Goal: Information Seeking & Learning: Learn about a topic

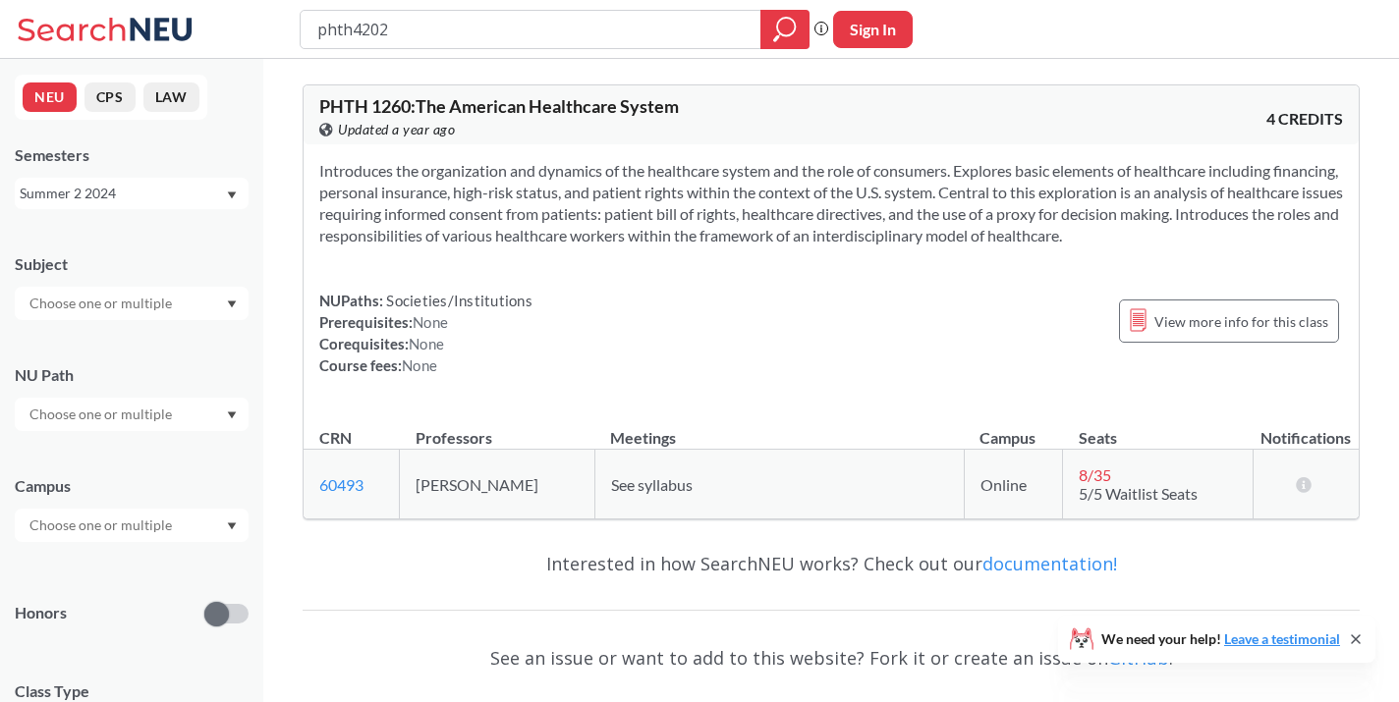
type input "phth4202"
click at [789, 34] on icon "magnifying glass" at bounding box center [786, 27] width 18 height 18
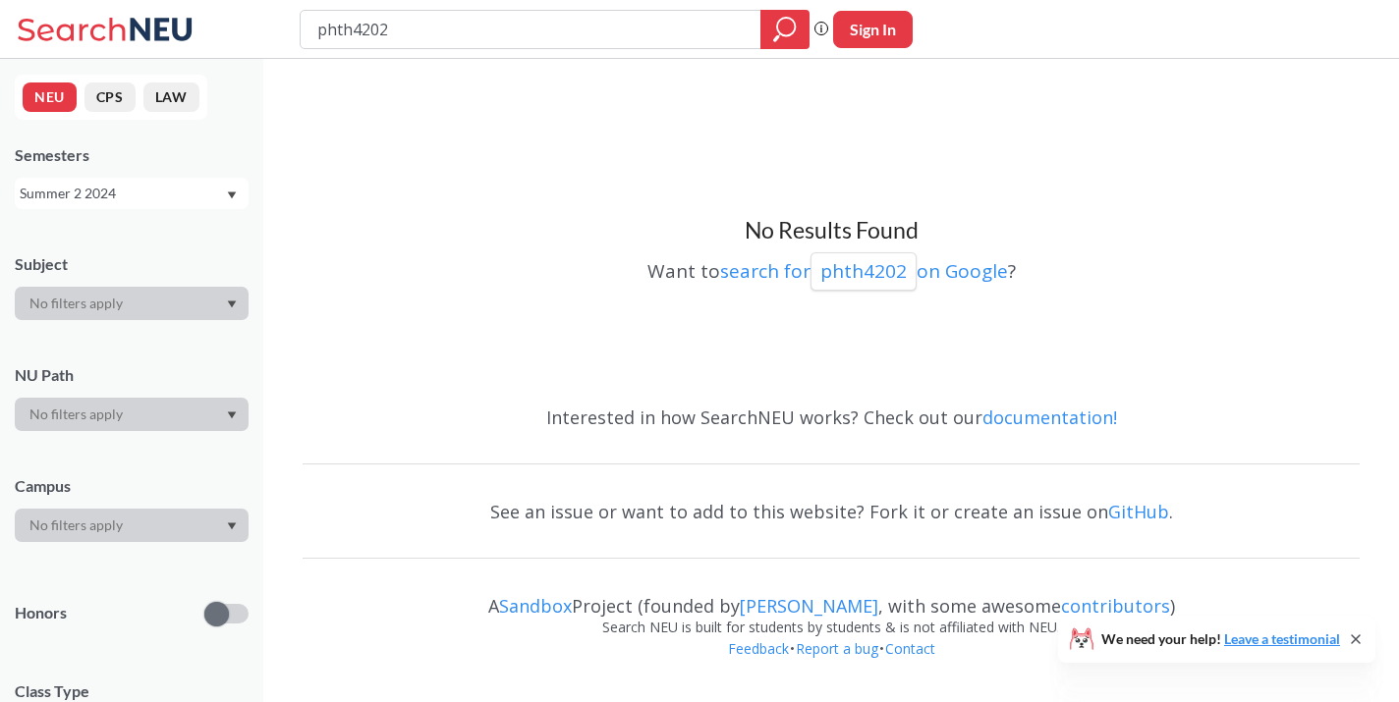
click at [356, 28] on input "phth4202" at bounding box center [530, 29] width 431 height 33
type input "phth 4202"
click at [224, 183] on div "Summer 2 2024" at bounding box center [122, 194] width 205 height 22
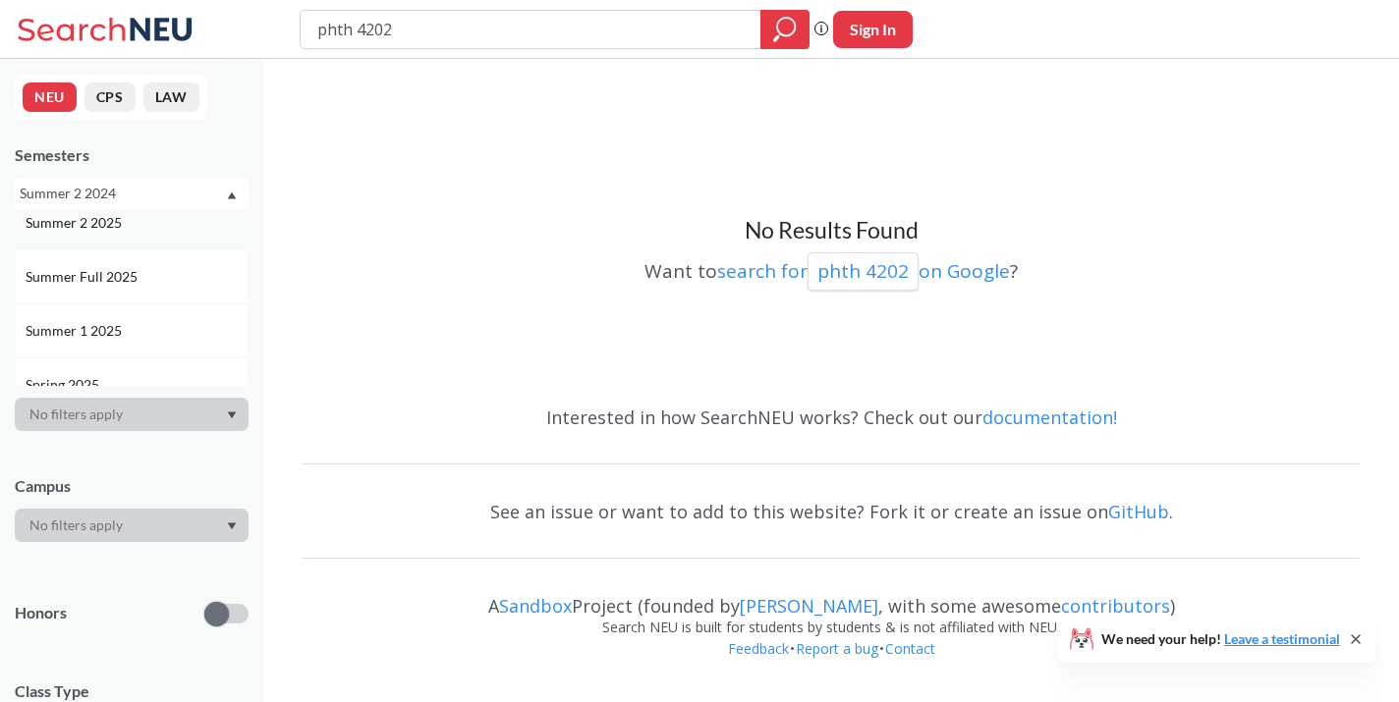
scroll to position [81, 0]
click at [180, 311] on div "Summer 1 2025" at bounding box center [137, 318] width 222 height 22
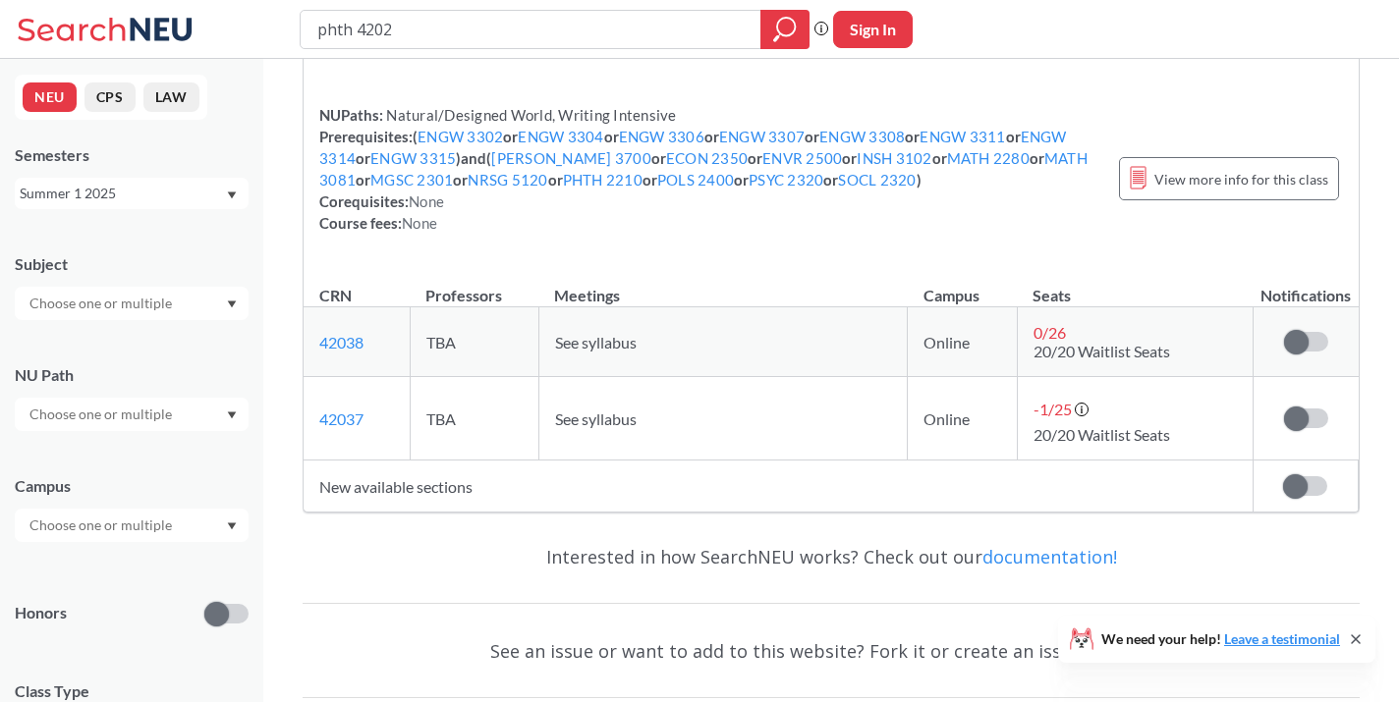
scroll to position [253, 0]
click at [235, 187] on div "Summer 1 2025" at bounding box center [132, 193] width 234 height 31
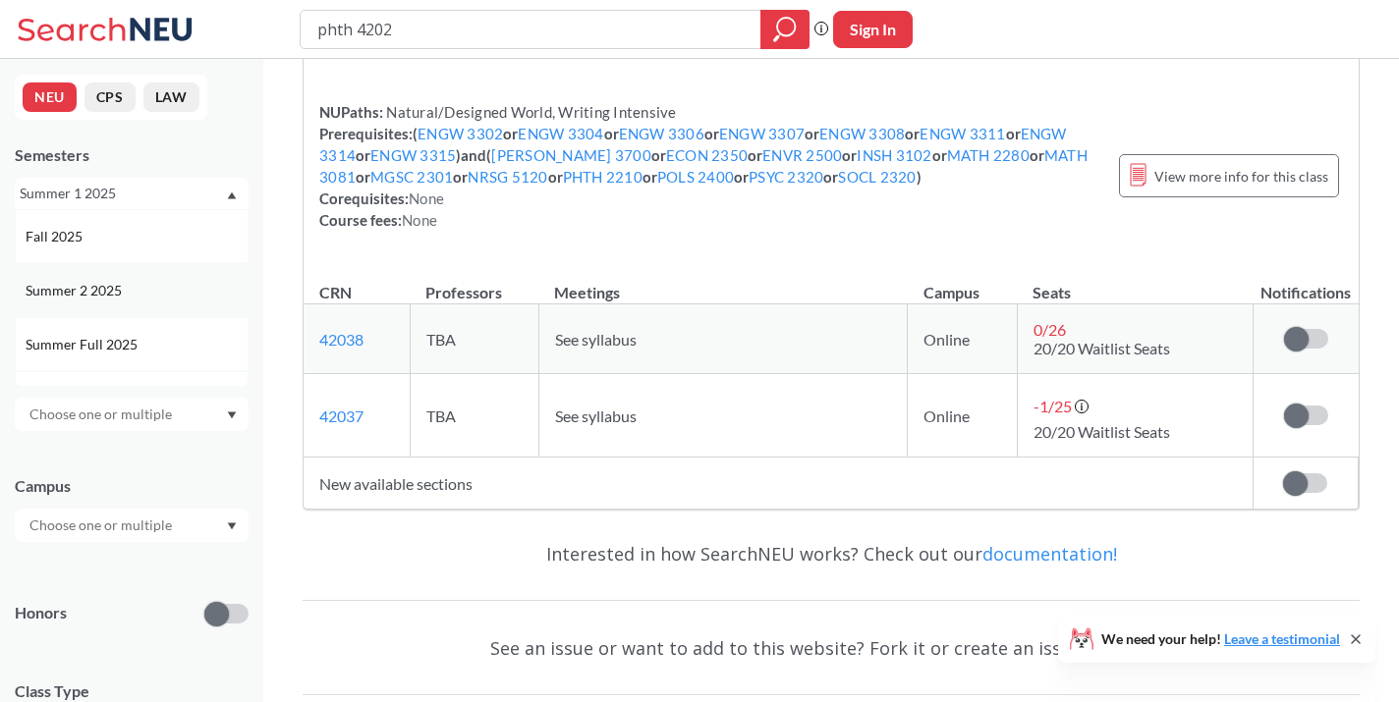
click at [194, 301] on div "Summer 2 2025" at bounding box center [137, 291] width 222 height 22
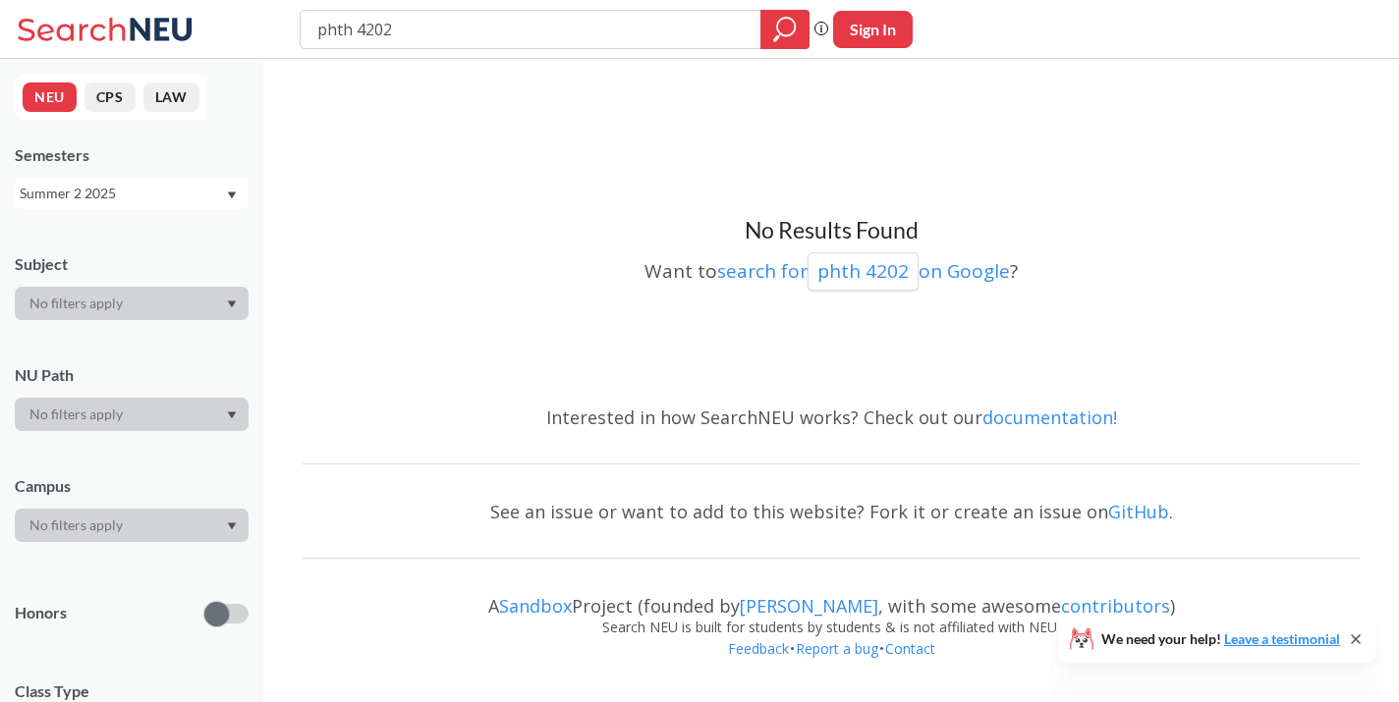
click at [229, 188] on div "Summer 2 2025" at bounding box center [132, 193] width 234 height 31
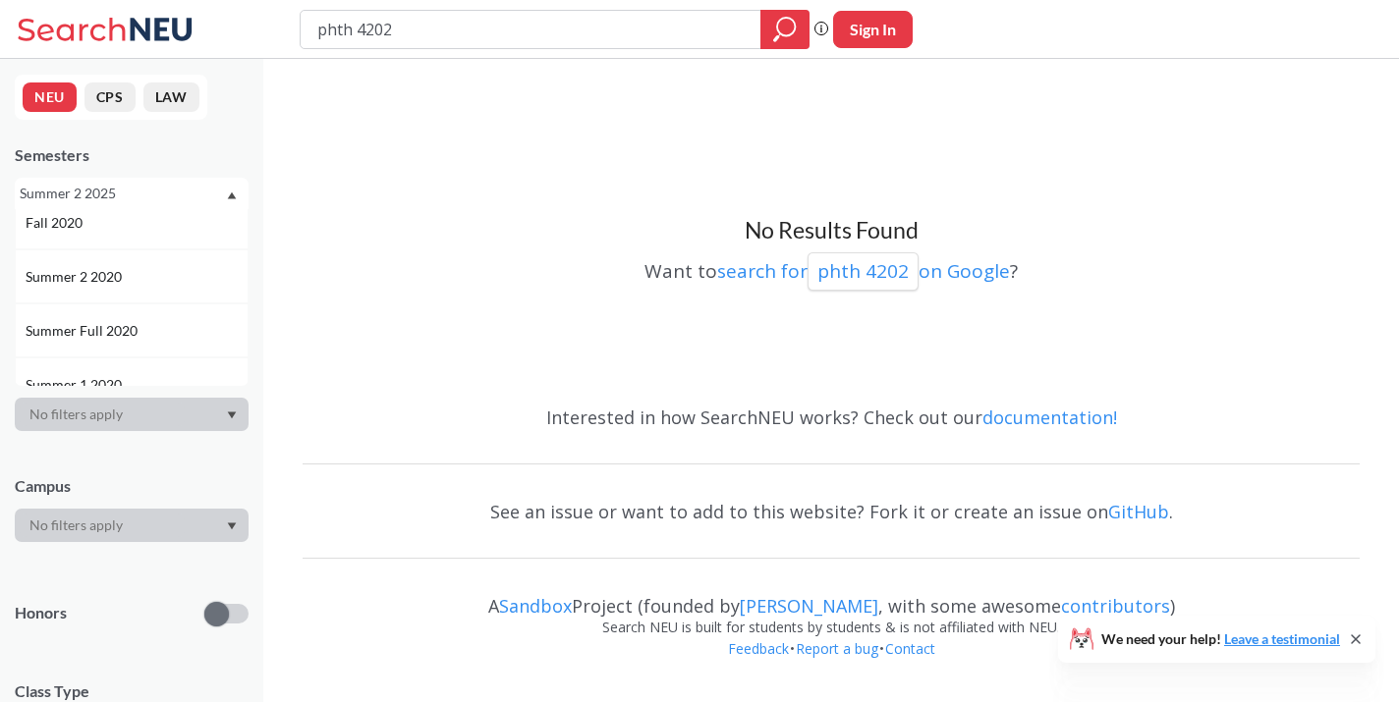
scroll to position [1429, 0]
click at [148, 222] on div "Summer 2 2020" at bounding box center [137, 212] width 222 height 22
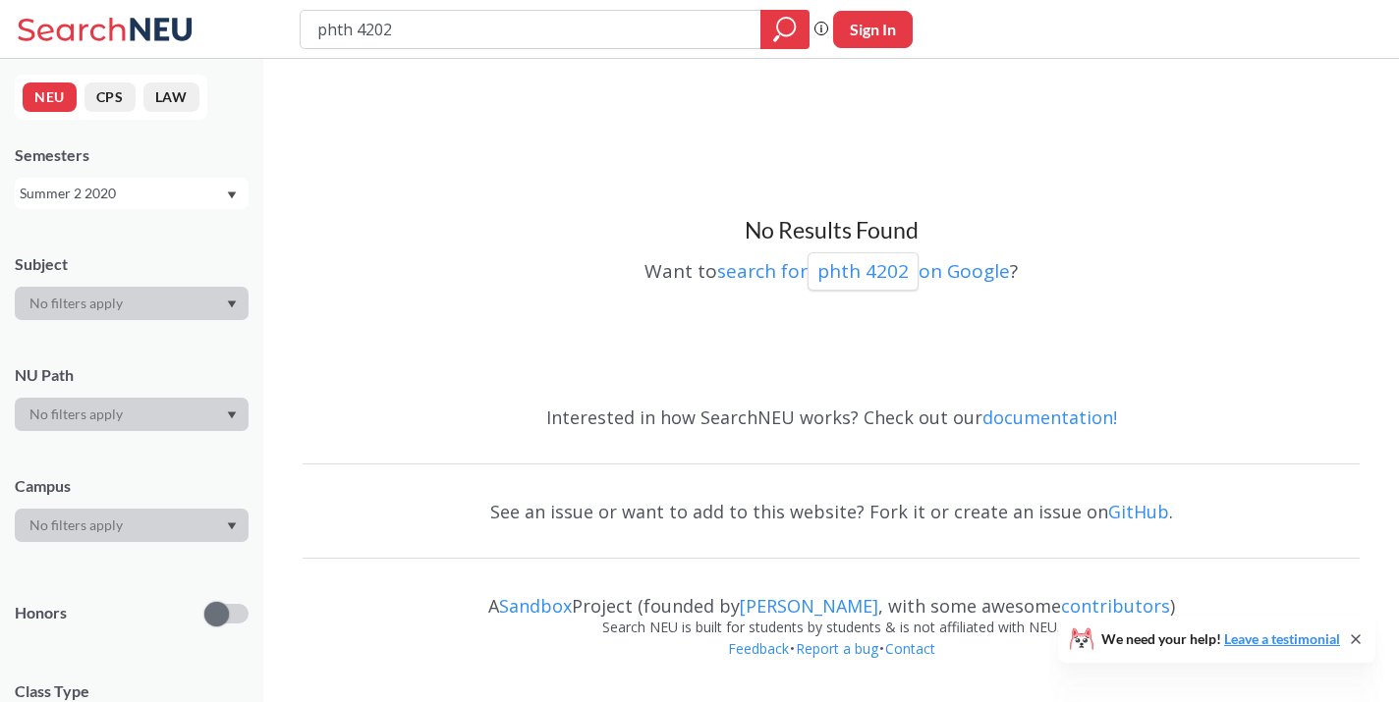
click at [163, 194] on div "Summer 2 2020" at bounding box center [122, 194] width 205 height 22
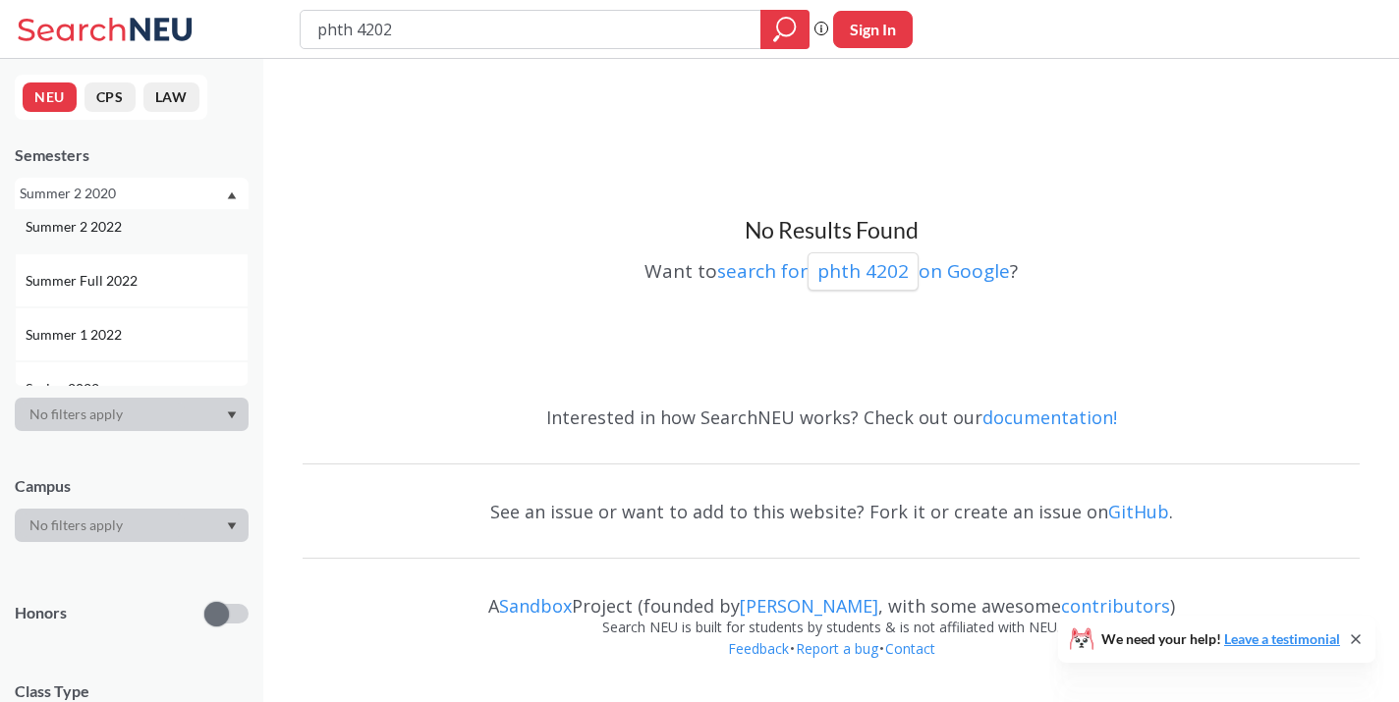
scroll to position [901, 0]
click at [147, 313] on div "Summer 1 2022" at bounding box center [137, 309] width 222 height 22
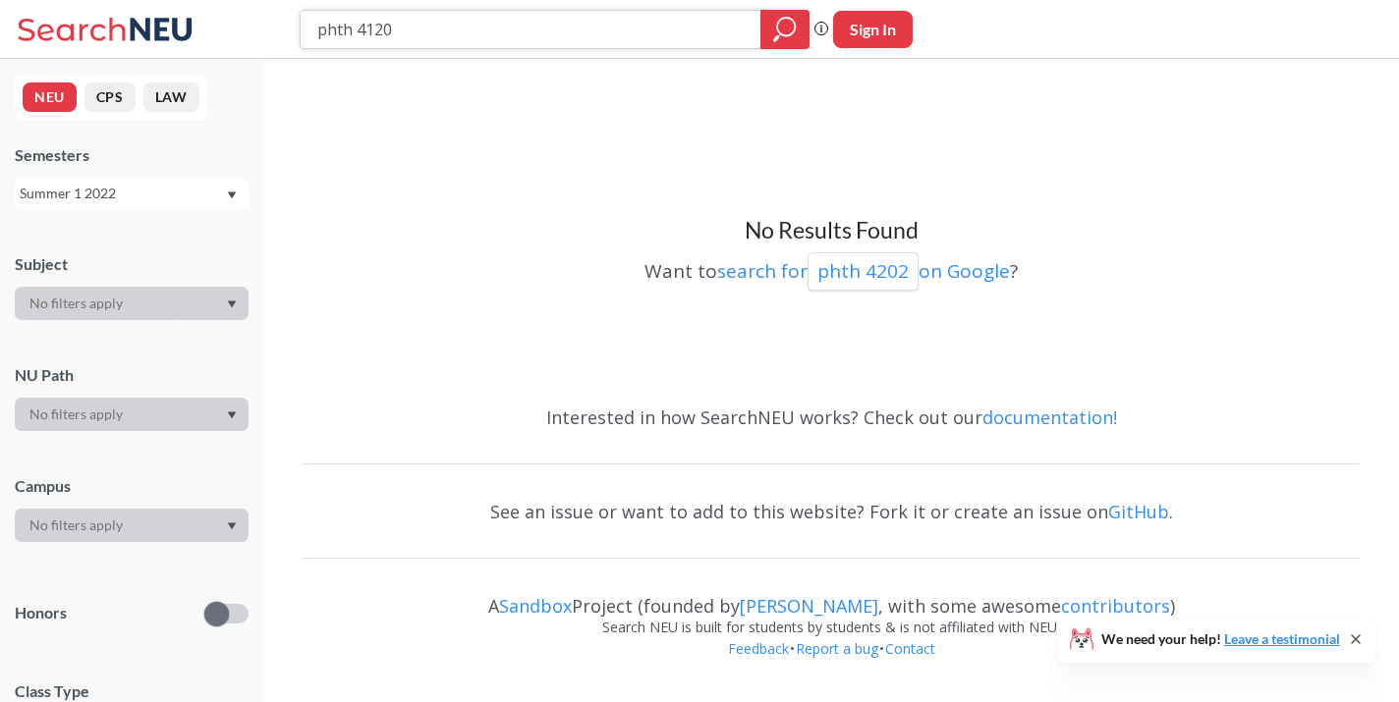
type input "phth 4120"
click at [795, 20] on icon "magnifying glass" at bounding box center [785, 30] width 24 height 28
click at [178, 189] on div "Summer 1 2022" at bounding box center [122, 194] width 205 height 22
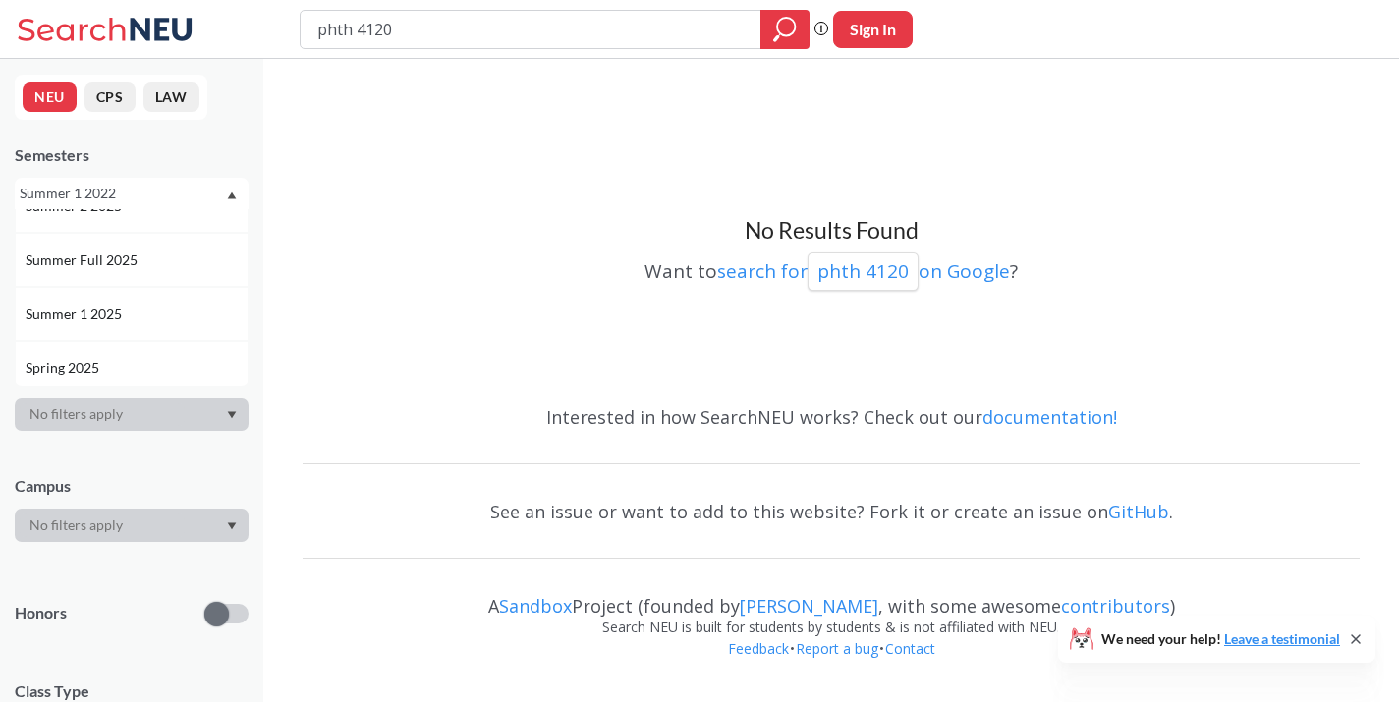
scroll to position [62, 0]
click at [112, 338] on span "Summer 1 2025" at bounding box center [76, 337] width 100 height 22
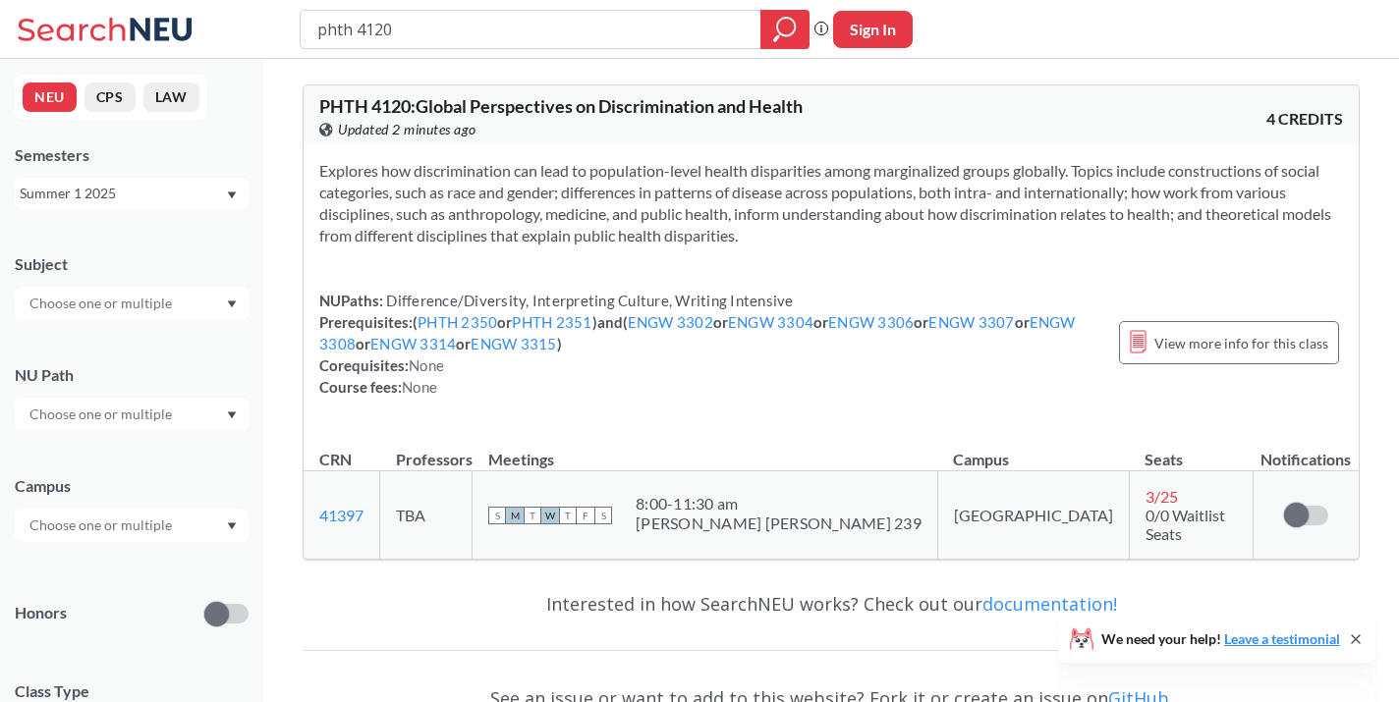
click at [223, 191] on div "Summer 1 2025" at bounding box center [122, 194] width 205 height 22
click at [154, 276] on div "Summer 2 2025" at bounding box center [132, 290] width 234 height 54
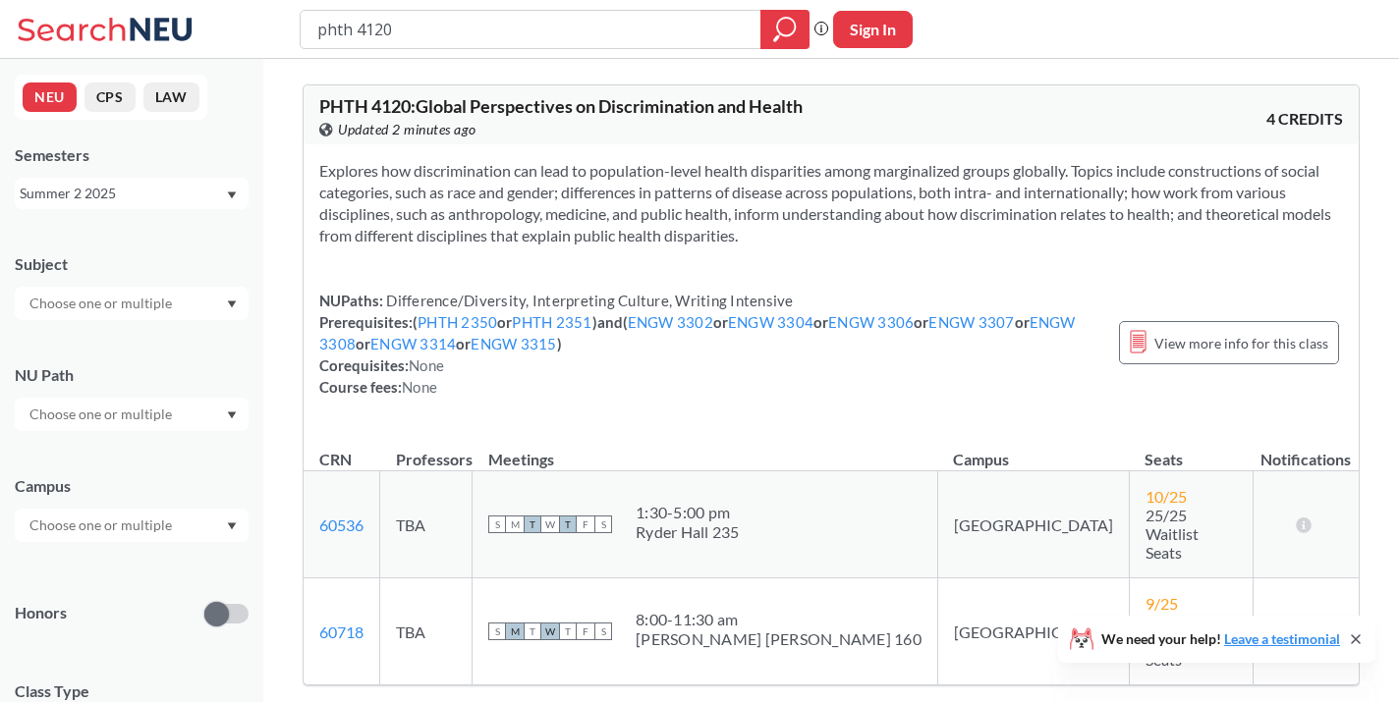
click at [184, 192] on div "Summer 2 2025" at bounding box center [122, 194] width 205 height 22
click at [159, 318] on div "Summer 2 2024" at bounding box center [137, 323] width 222 height 22
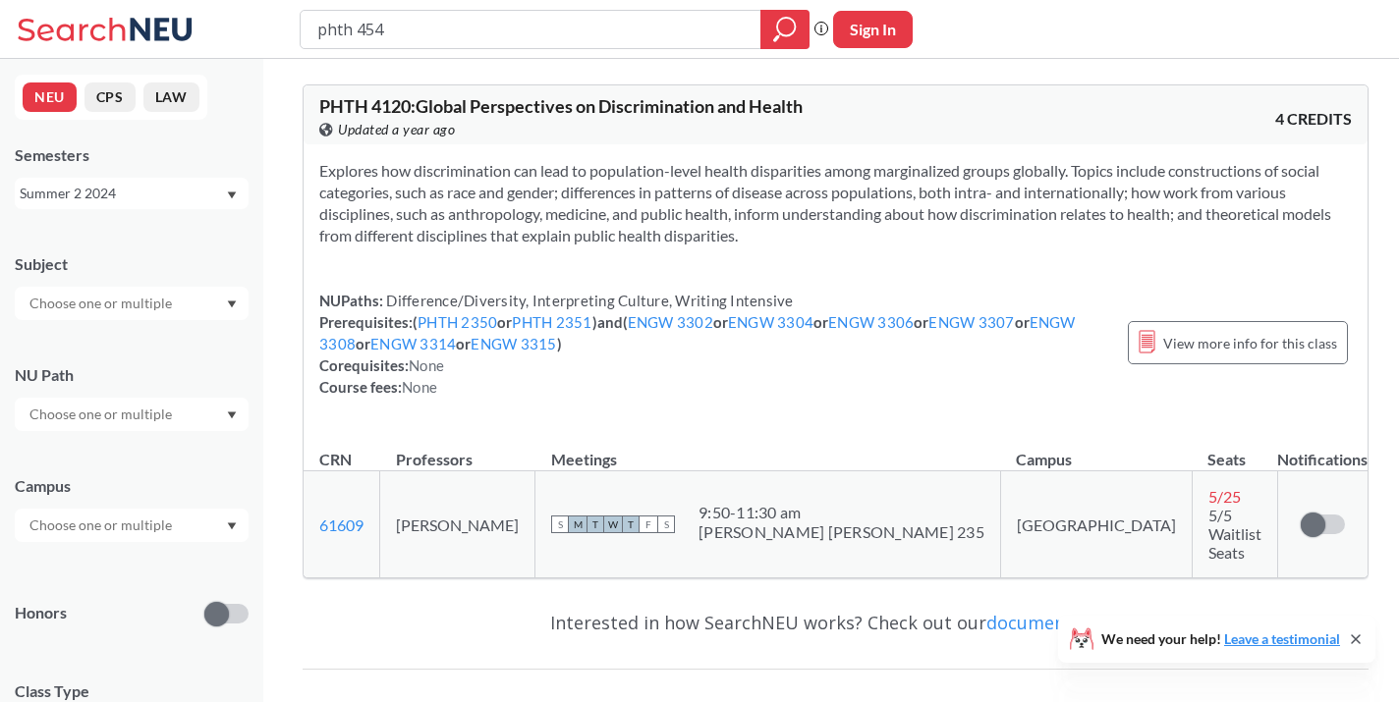
type input "phth 4540"
click at [792, 28] on icon "magnifying glass" at bounding box center [785, 30] width 24 height 28
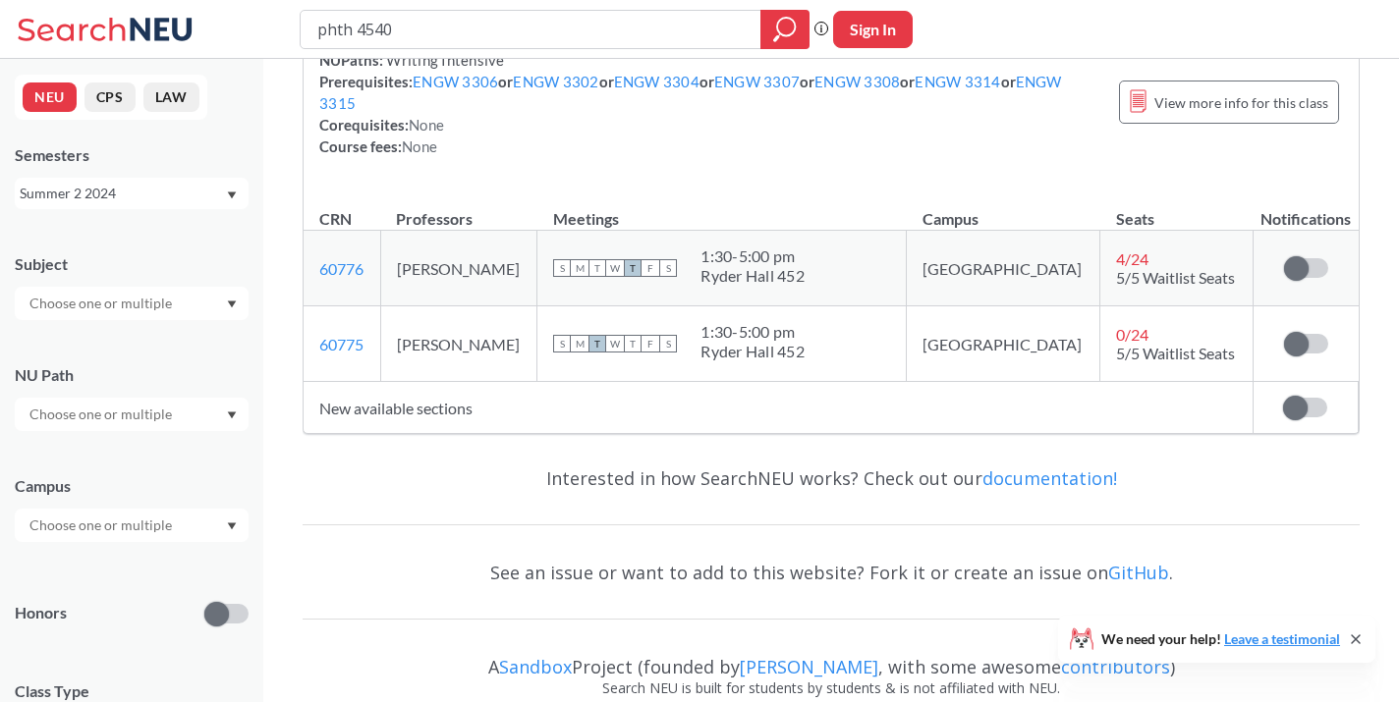
scroll to position [260, 0]
type input "p"
type input "[PERSON_NAME] 3040"
click at [777, 31] on icon "magnifying glass" at bounding box center [786, 27] width 18 height 18
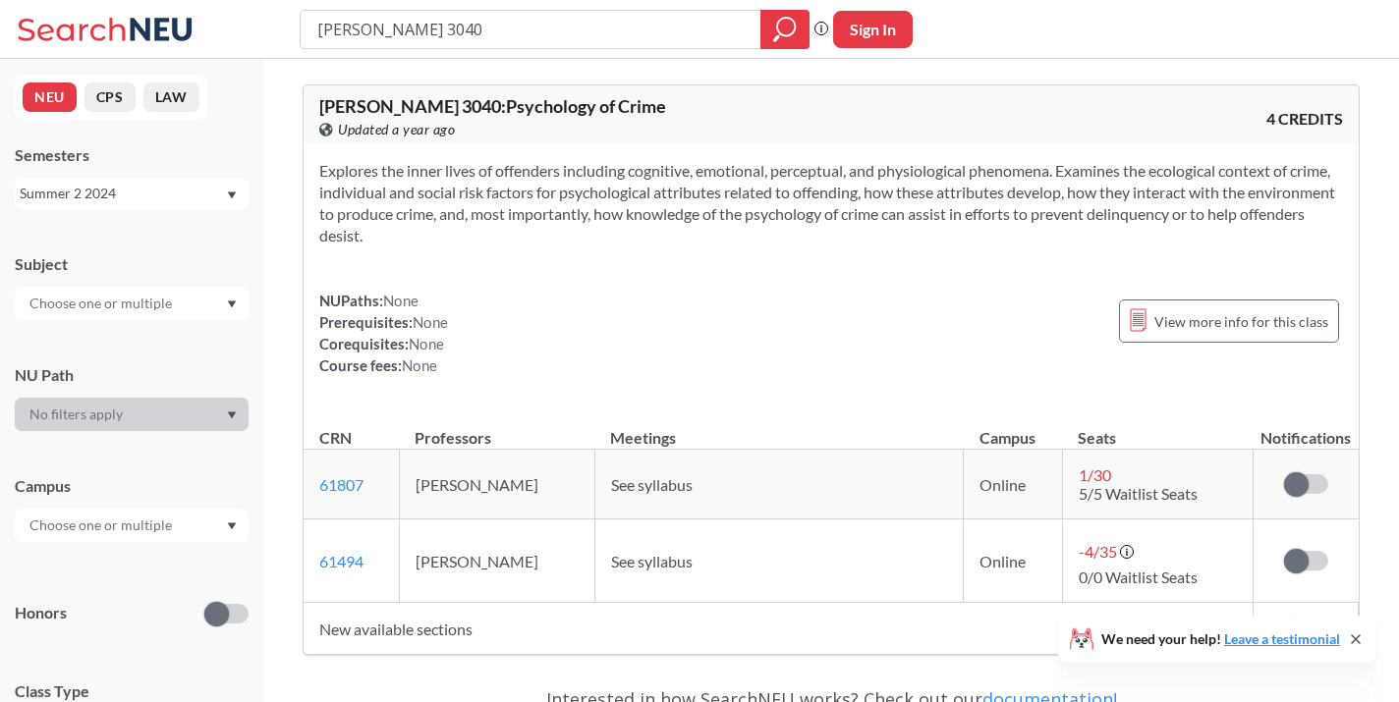
click at [226, 197] on div "Summer 2 2024" at bounding box center [132, 193] width 234 height 31
click at [193, 288] on div "Summer 2 2025" at bounding box center [137, 283] width 222 height 22
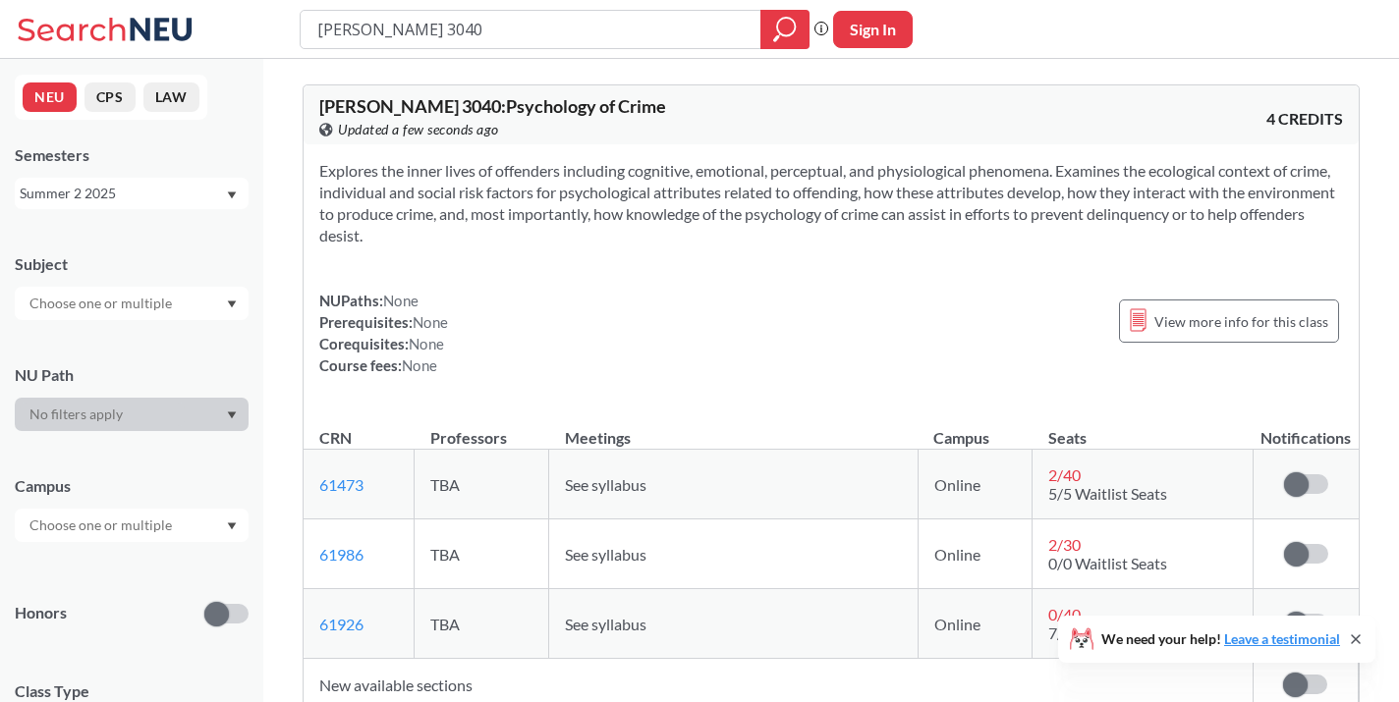
scroll to position [31, 0]
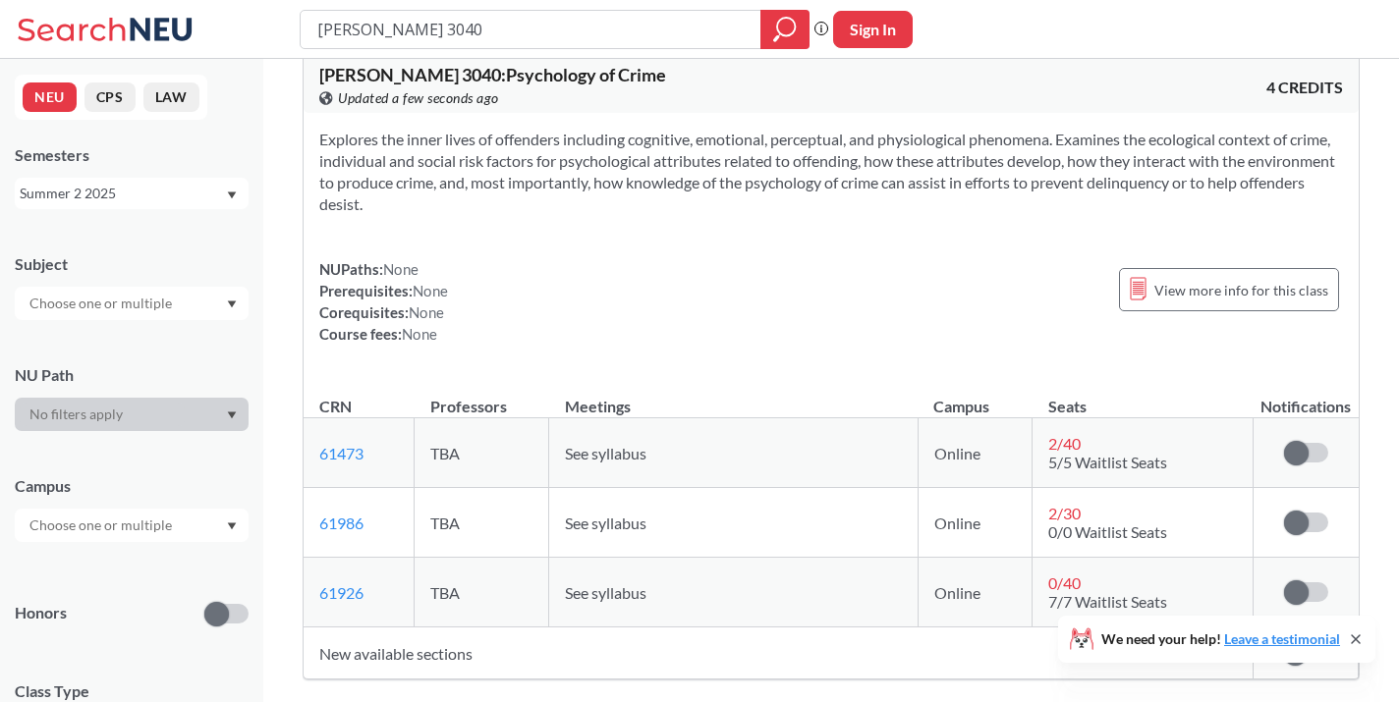
click at [155, 195] on div "Summer 2 2025" at bounding box center [122, 194] width 205 height 22
click at [155, 331] on div "Summer 1 2025" at bounding box center [137, 341] width 222 height 22
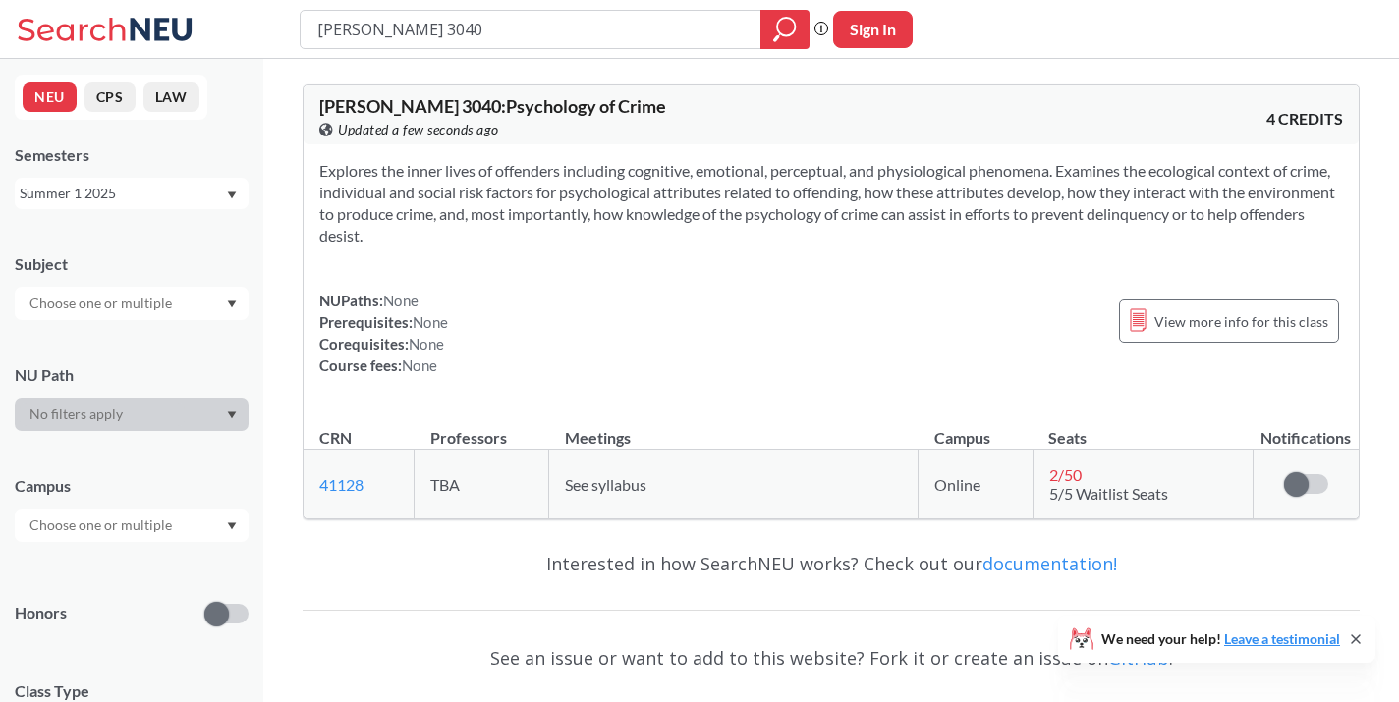
click at [174, 196] on div "Summer 1 2025" at bounding box center [122, 194] width 205 height 22
click at [165, 318] on div "Summer 2 2024" at bounding box center [137, 312] width 222 height 22
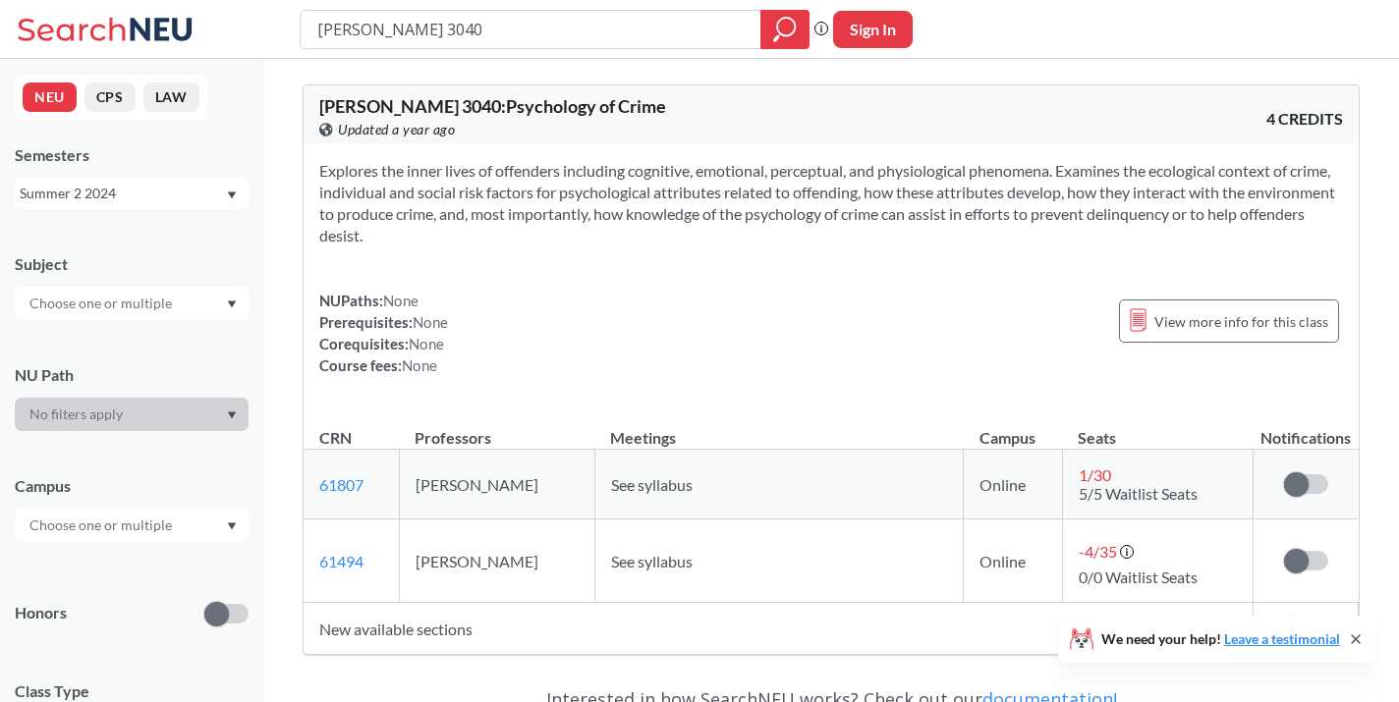
click at [176, 208] on div "Summer 2 2024" at bounding box center [132, 193] width 234 height 31
click at [112, 322] on span "Summer 1 2024" at bounding box center [76, 316] width 100 height 22
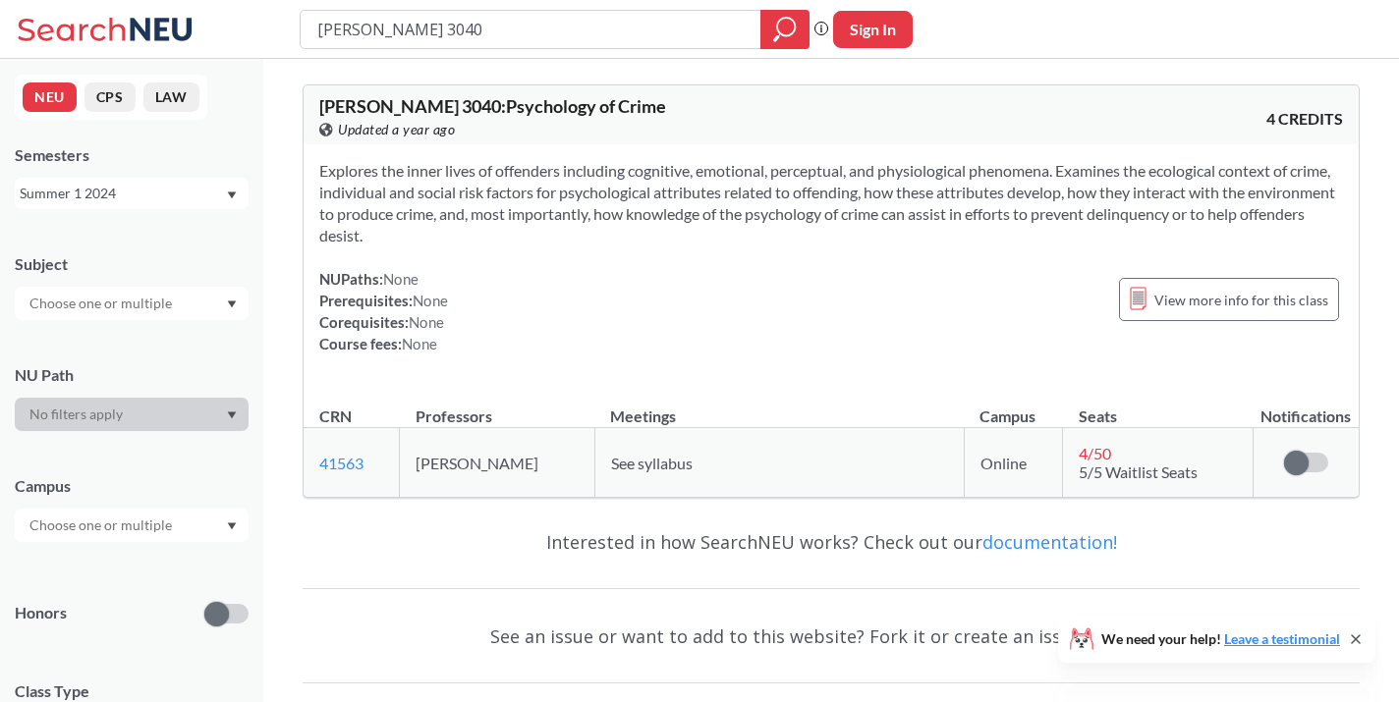
click at [152, 198] on div "Summer 1 2024" at bounding box center [122, 194] width 205 height 22
click at [150, 276] on div "Summer 2 2023" at bounding box center [137, 270] width 222 height 22
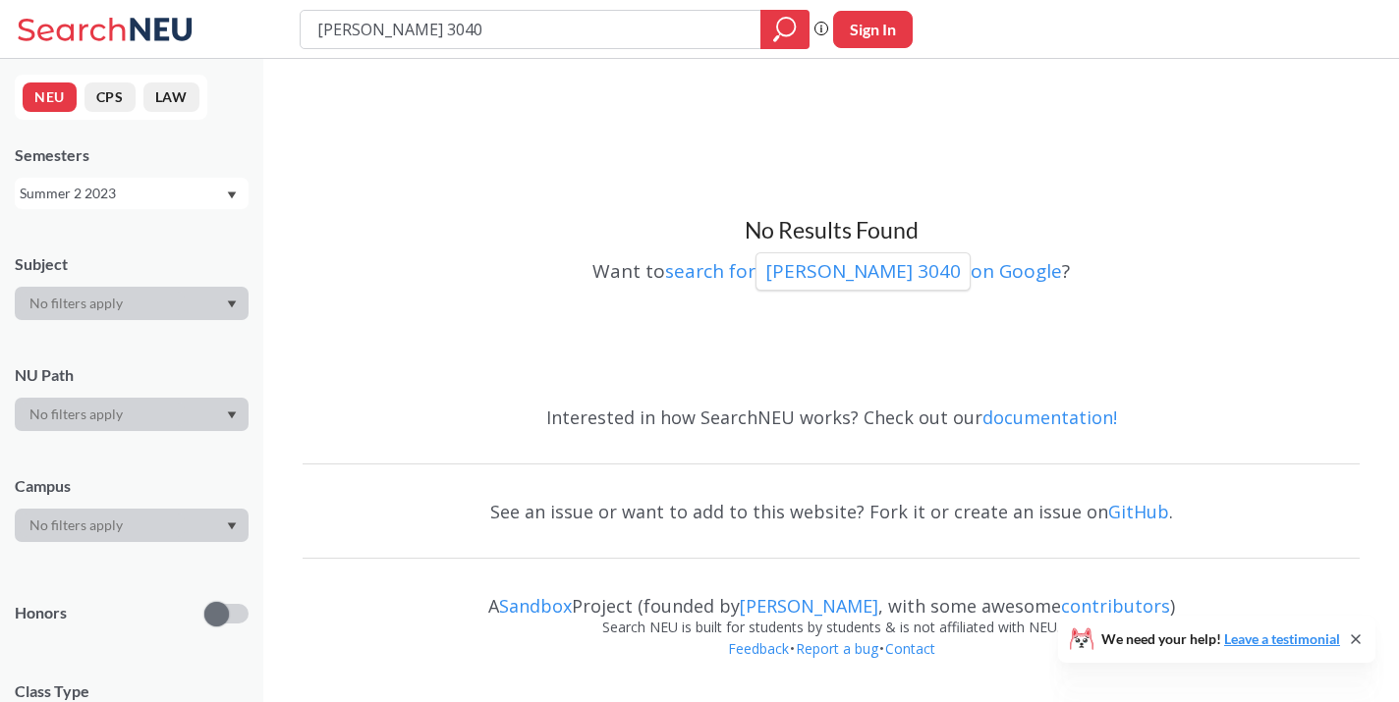
click at [165, 186] on div "Summer 2 2023" at bounding box center [122, 194] width 205 height 22
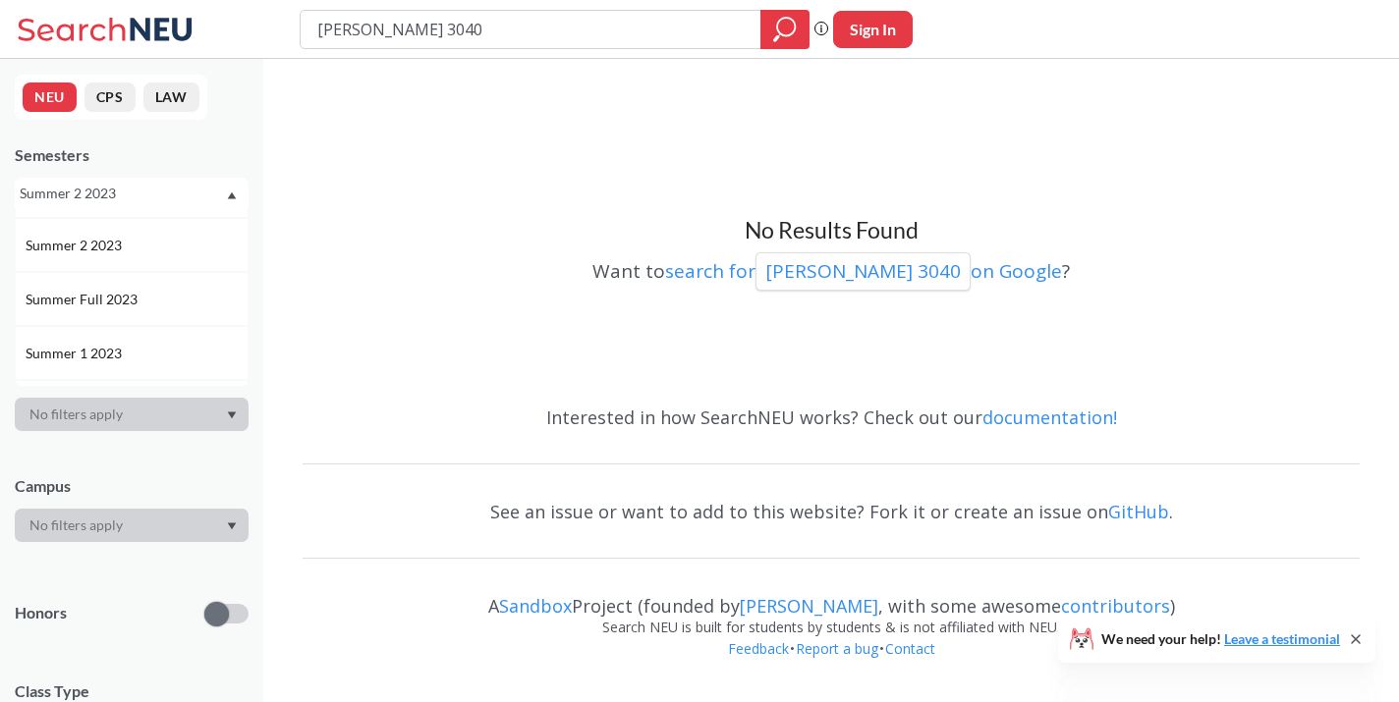
scroll to position [653, 0]
click at [161, 284] on div "Summer 1 2023" at bounding box center [137, 286] width 222 height 22
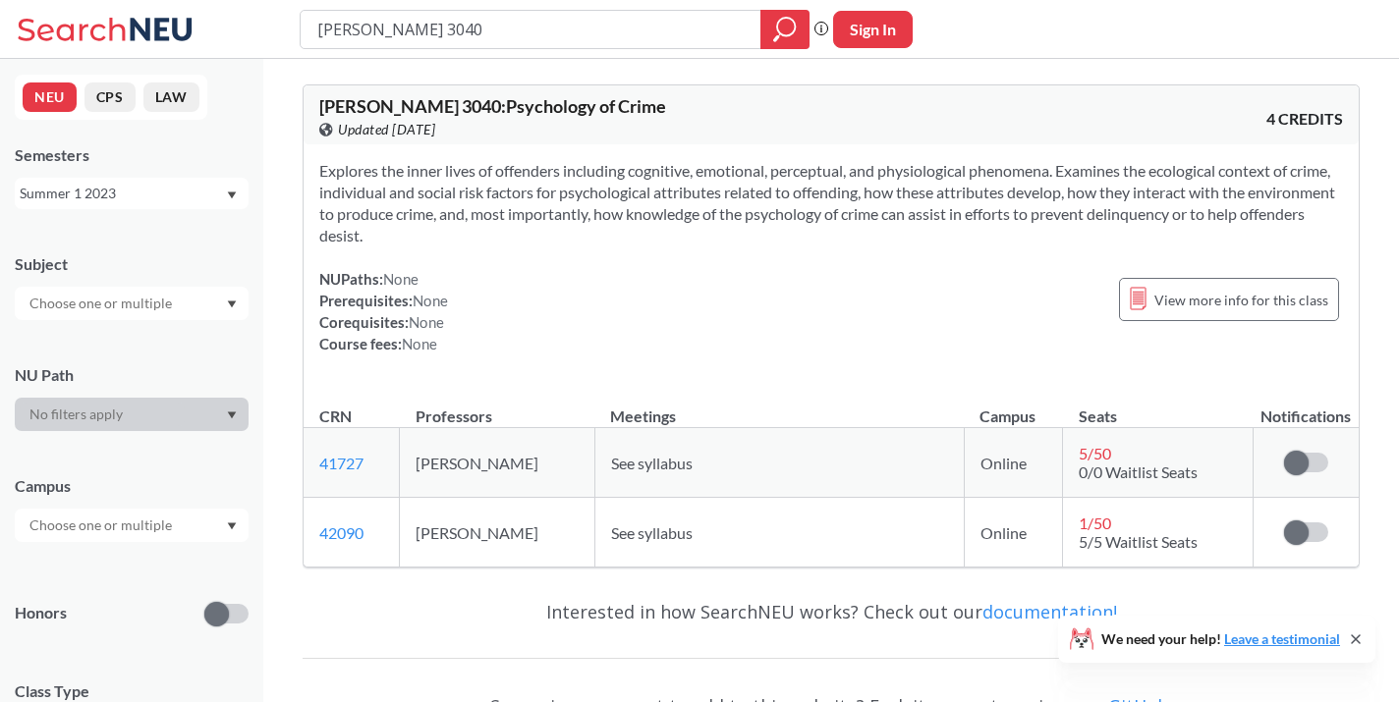
click at [194, 187] on div "Summer 1 2023" at bounding box center [122, 194] width 205 height 22
click at [177, 297] on div "Summer 1 2022" at bounding box center [137, 294] width 222 height 22
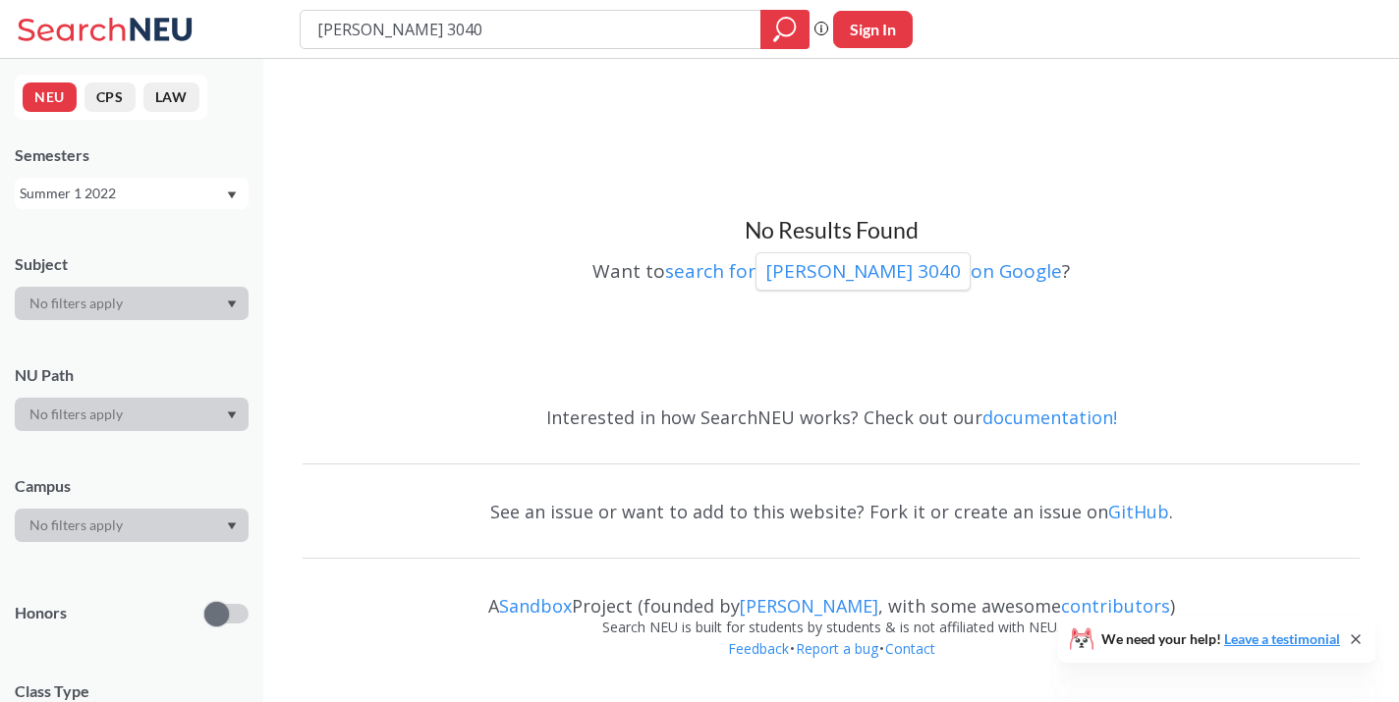
click at [195, 187] on div "Summer 1 2022" at bounding box center [122, 194] width 205 height 22
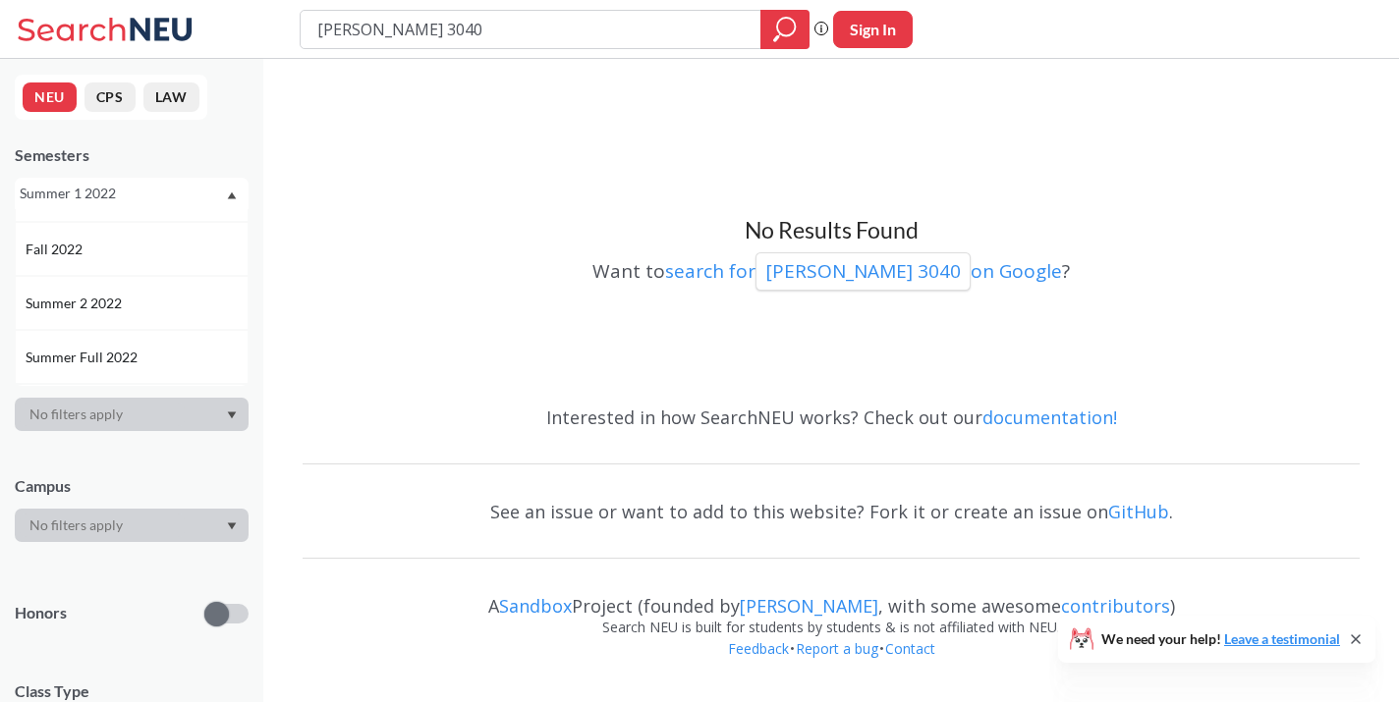
scroll to position [828, 0]
click at [187, 272] on div "Summer 2 2022" at bounding box center [137, 273] width 222 height 22
